Goal: Navigation & Orientation: Understand site structure

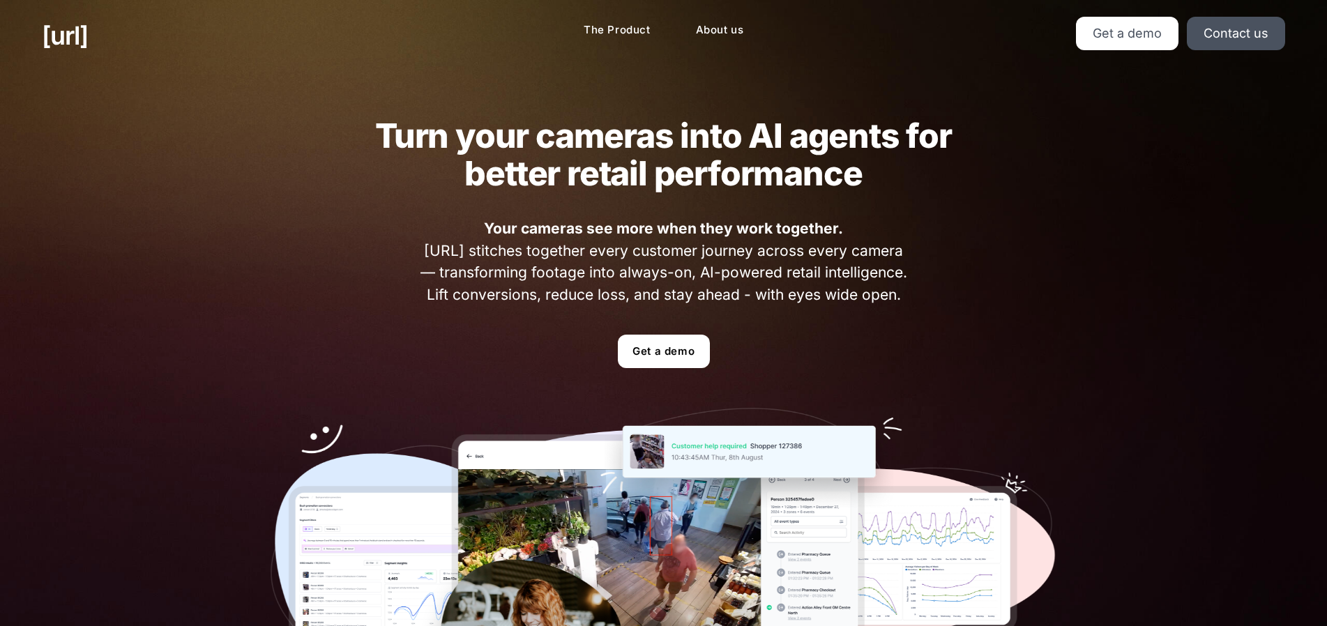
click at [899, 211] on div "Turn your cameras into AI agents for better retail performance Your cameras see…" at bounding box center [664, 422] width 870 height 702
click at [718, 33] on link "About us" at bounding box center [720, 30] width 70 height 27
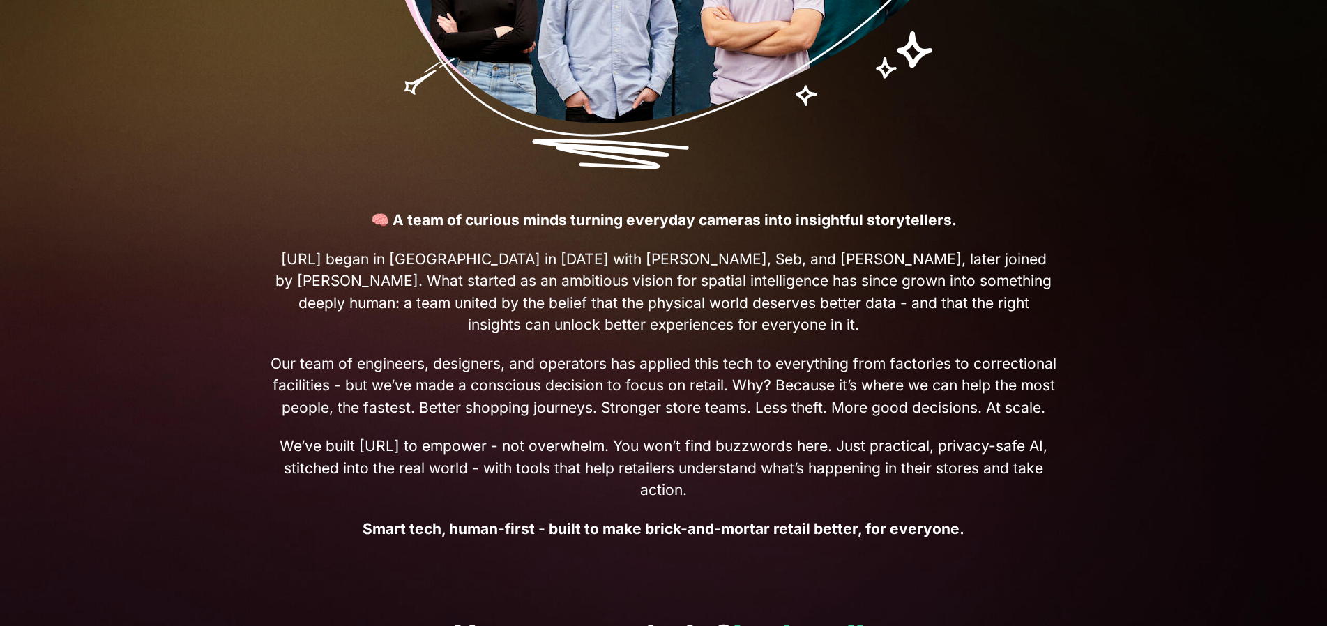
scroll to position [372, 0]
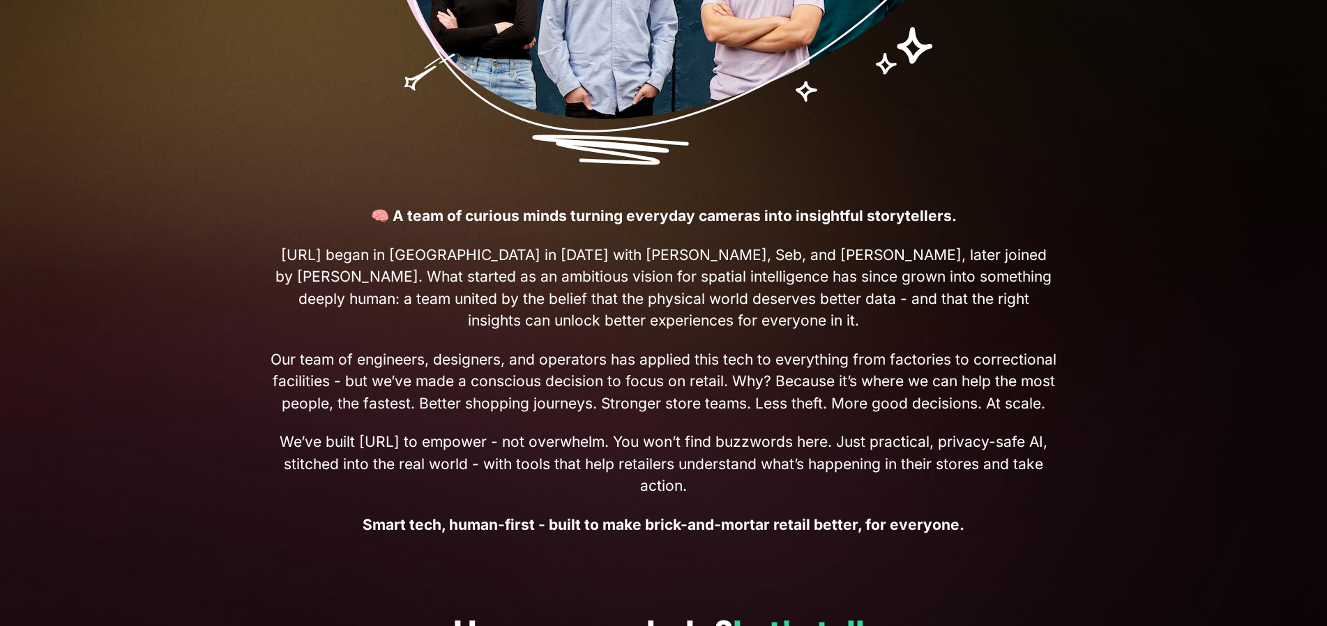
click at [769, 374] on span "Our team of engineers, designers, and operators has applied this tech to everyt…" at bounding box center [664, 382] width 787 height 66
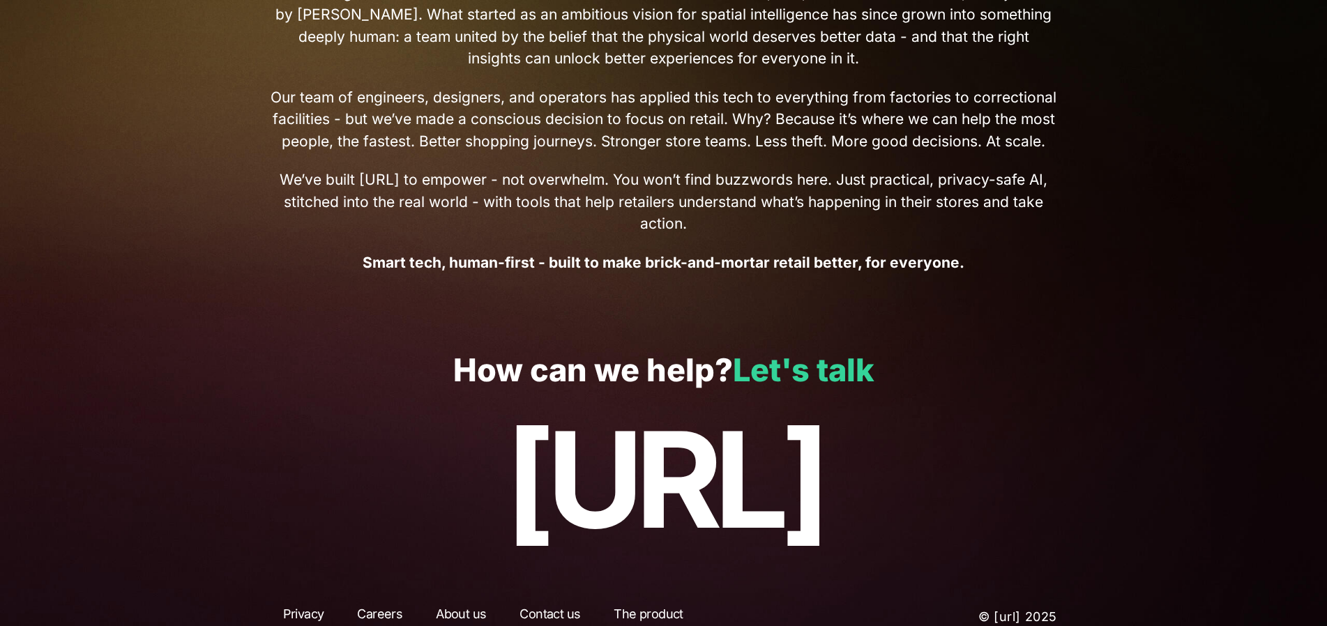
scroll to position [656, 0]
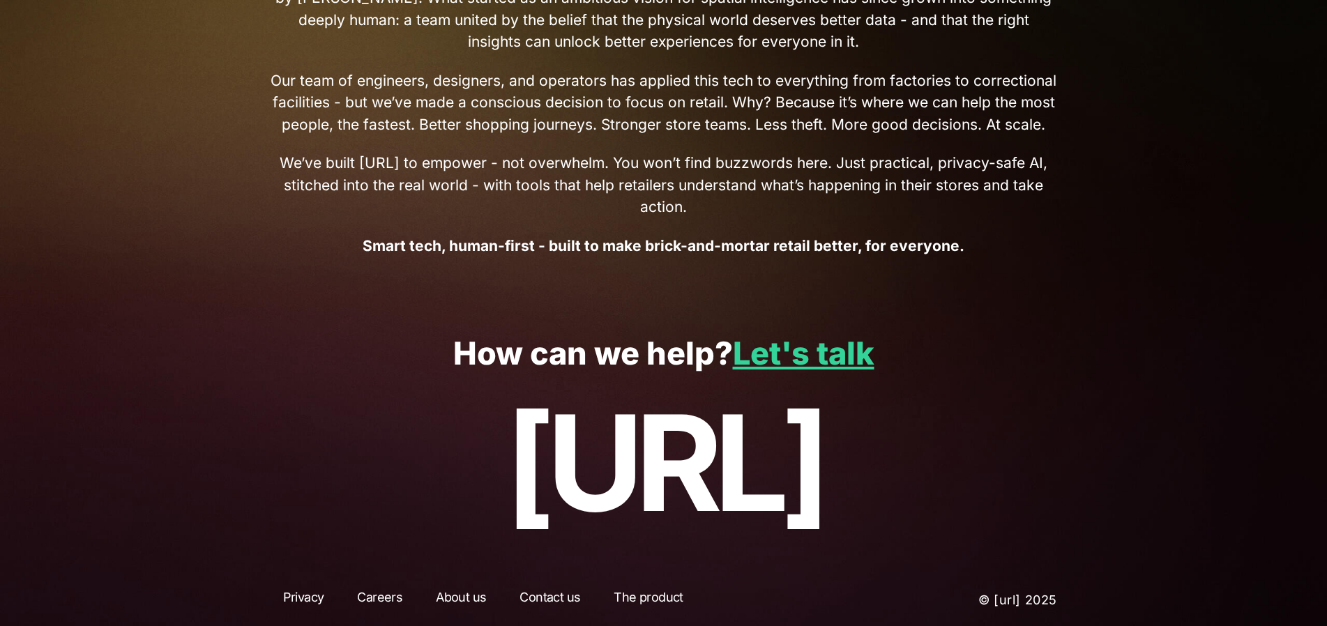
scroll to position [656, 0]
